Goal: Task Accomplishment & Management: Manage account settings

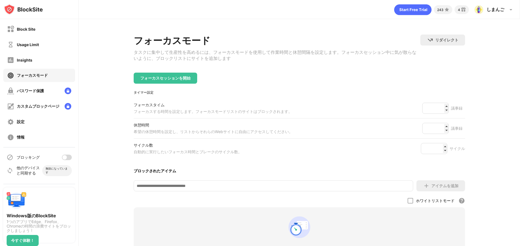
click at [66, 159] on div at bounding box center [64, 157] width 4 height 4
click at [100, 73] on div "フォーカスモード タスクに集中して生産性を高めるには、フォーカスモードを使用して作業時間と休憩間隔を設定します。フォーカスセッション中に気が散らないように、ブ…" at bounding box center [299, 163] width 441 height 288
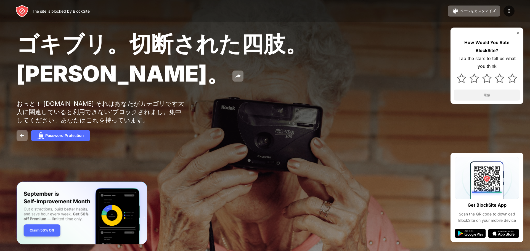
drag, startPoint x: 138, startPoint y: 40, endPoint x: 326, endPoint y: 102, distance: 198.1
click at [333, 107] on div "ゴキブリ。切断された四肢。[PERSON_NAME]。 おっと！ [DOMAIN_NAME] それはあなたがカテゴリです大人に関連していると利用できない'ブロ…" at bounding box center [265, 85] width 530 height 171
